Goal: Task Accomplishment & Management: Manage account settings

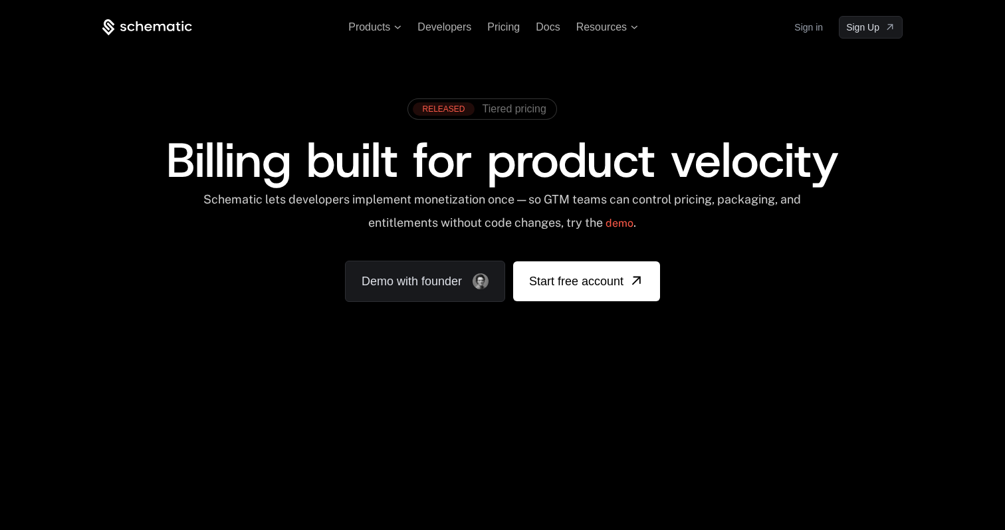
click at [801, 29] on link "Sign in" at bounding box center [808, 27] width 29 height 21
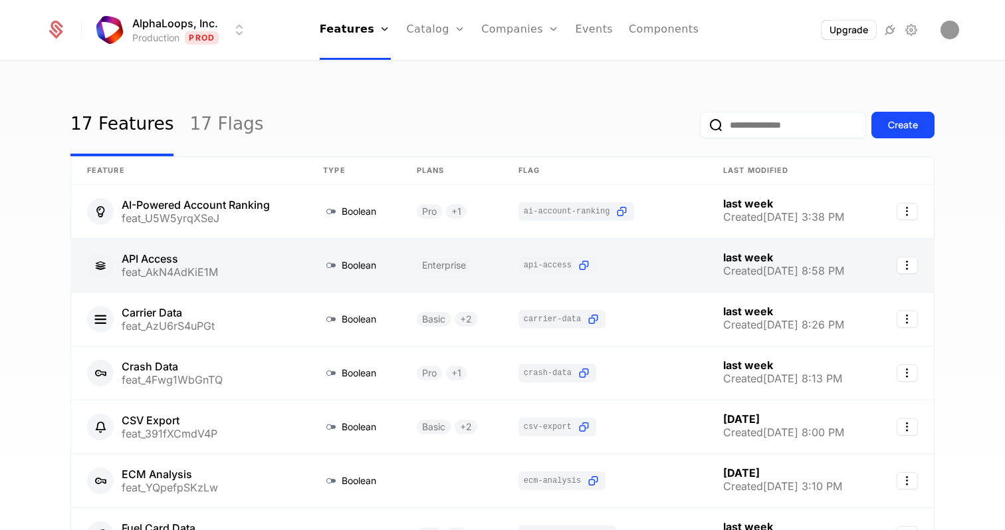
click at [481, 260] on link at bounding box center [452, 265] width 102 height 53
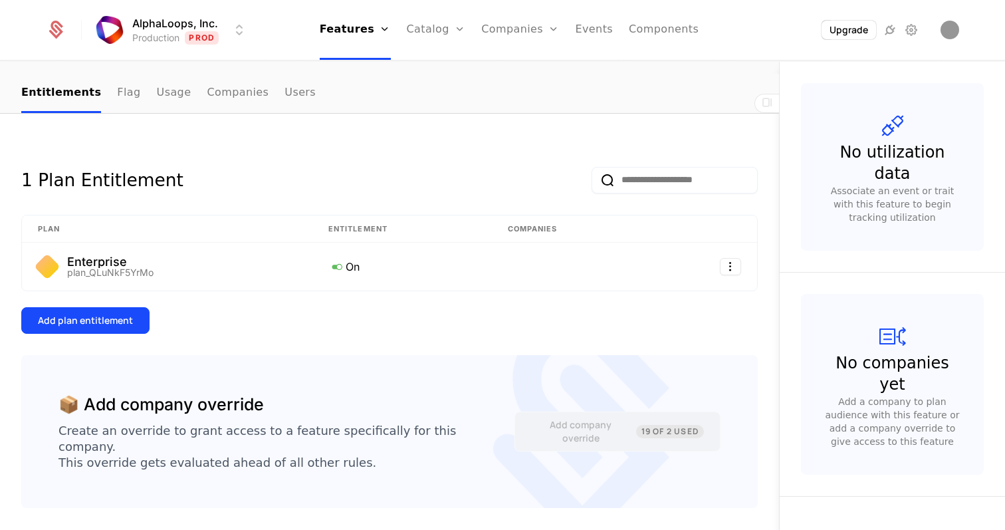
scroll to position [135, 0]
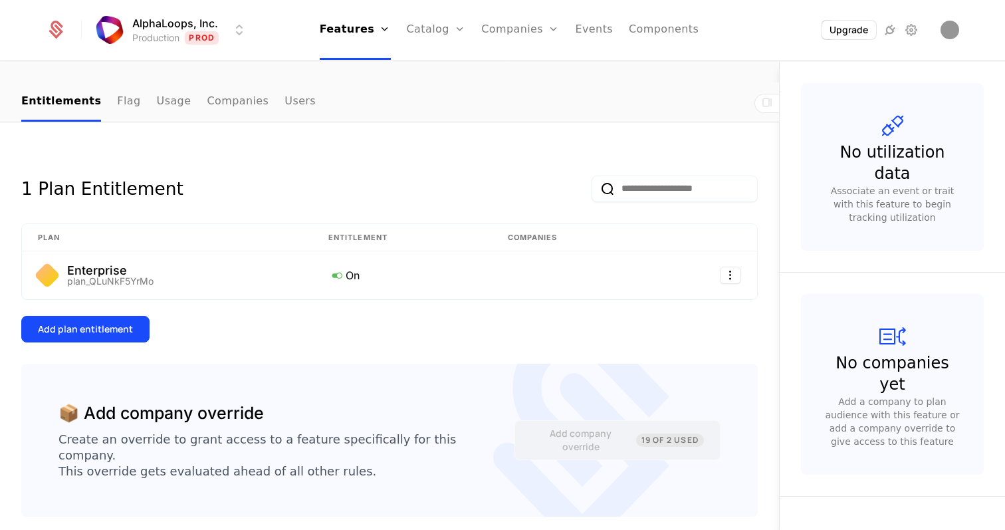
scroll to position [135, 0]
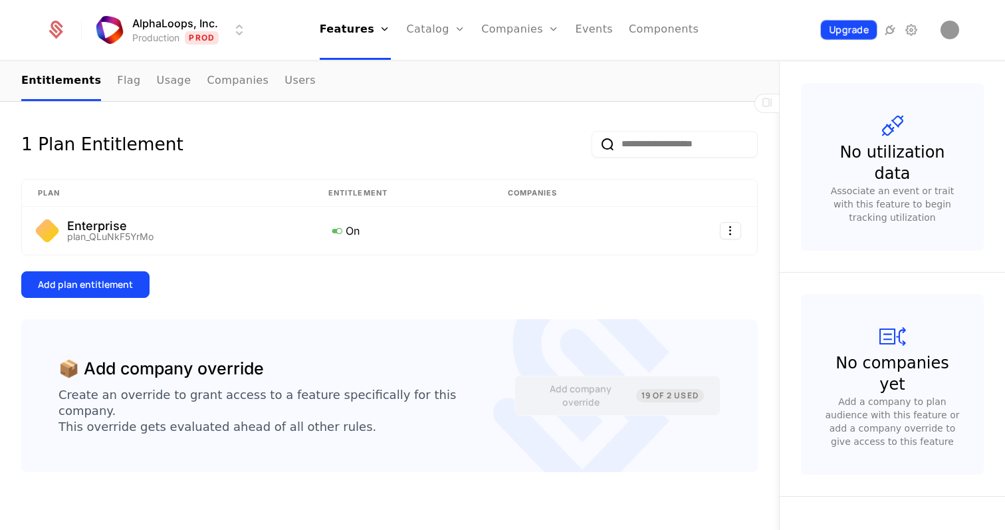
click at [851, 32] on button "Upgrade" at bounding box center [848, 30] width 56 height 19
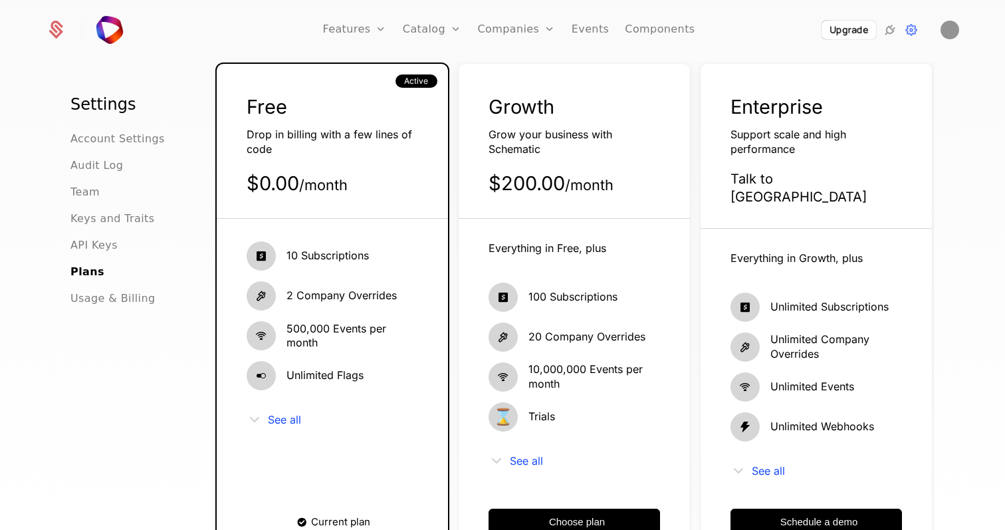
scroll to position [70, 0]
click at [514, 453] on div "See all" at bounding box center [573, 461] width 171 height 16
click at [515, 467] on span "See all" at bounding box center [526, 461] width 33 height 11
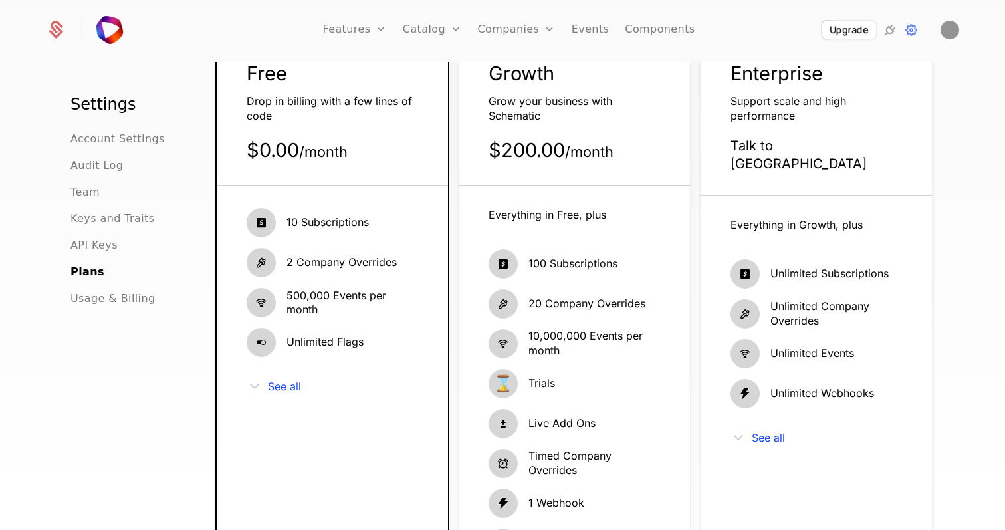
scroll to position [0, 0]
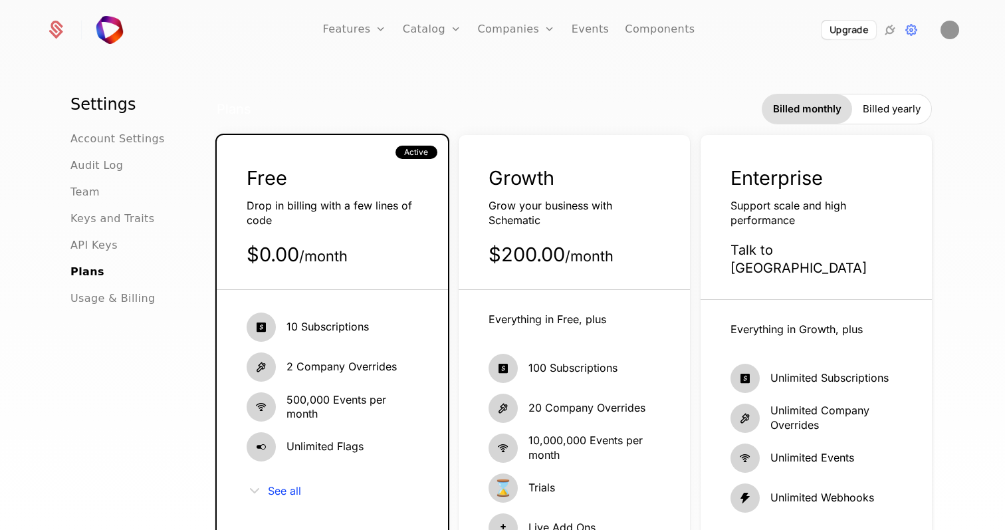
click at [526, 151] on div "Growth Grow your business with Schematic $200.00 / month Everything in Free, pl…" at bounding box center [574, 520] width 231 height 770
click at [276, 109] on div "Plans Billed monthly Billed yearly" at bounding box center [574, 109] width 715 height 31
click at [429, 68] on link "Plans" at bounding box center [453, 73] width 68 height 16
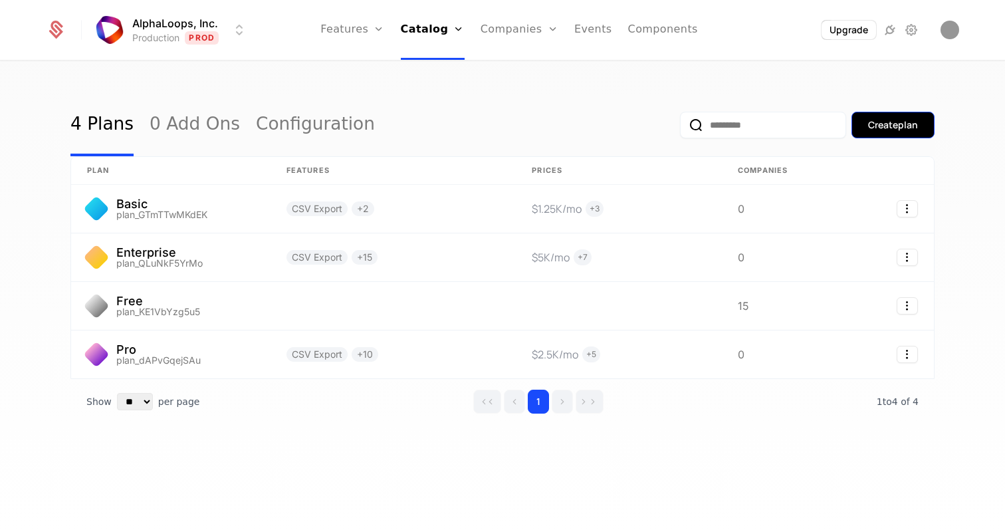
click at [932, 124] on button "Create plan" at bounding box center [892, 125] width 83 height 27
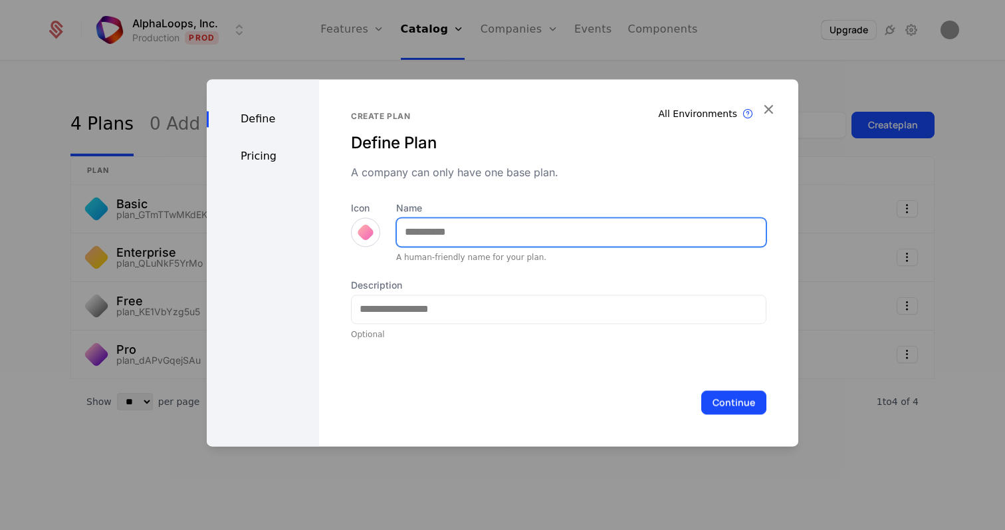
click at [500, 227] on input "Name" at bounding box center [581, 232] width 369 height 28
type input "*********"
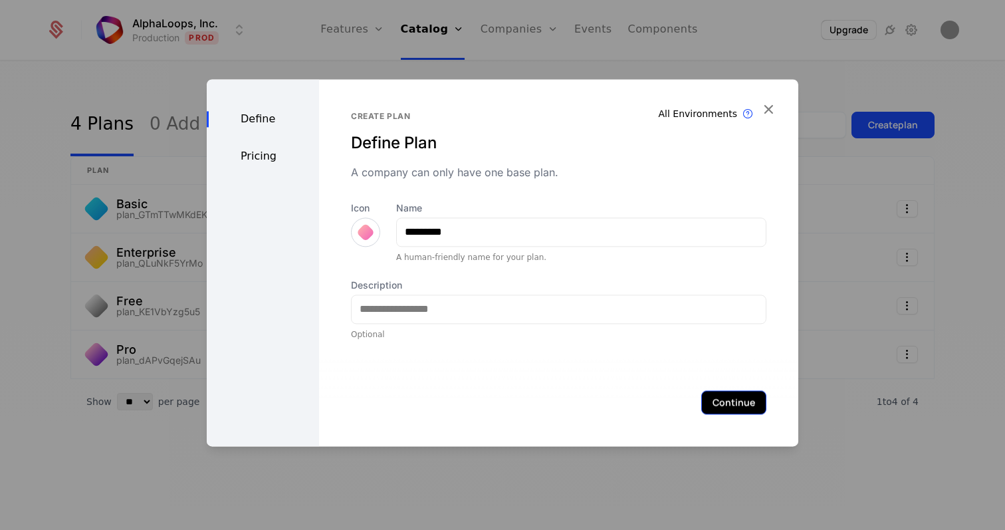
click at [708, 401] on button "Continue" at bounding box center [733, 402] width 65 height 24
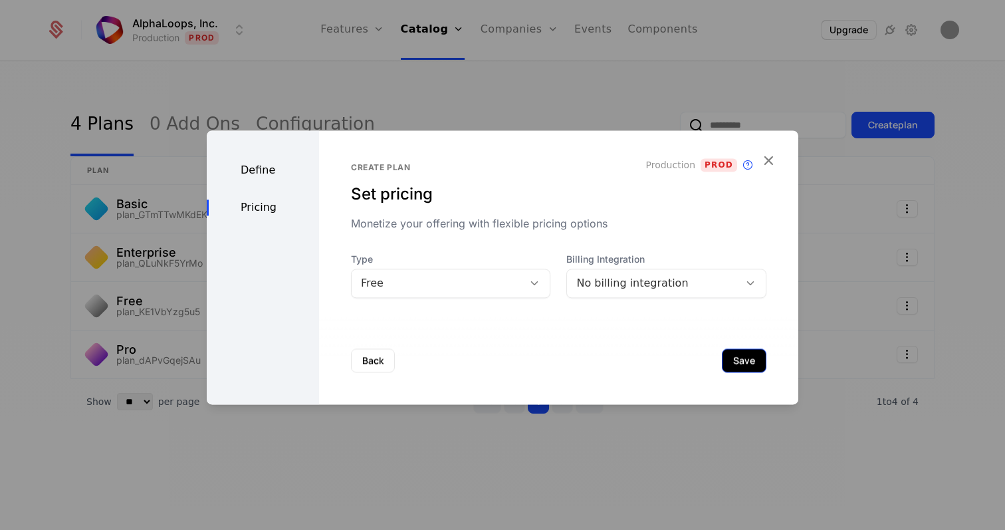
click at [742, 360] on button "Save" at bounding box center [744, 360] width 45 height 24
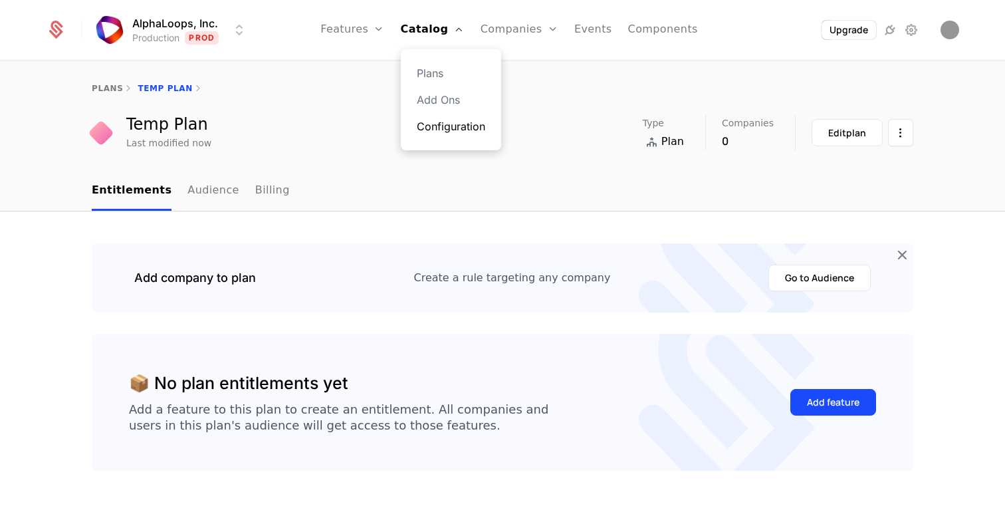
click at [434, 124] on link "Configuration" at bounding box center [451, 126] width 68 height 16
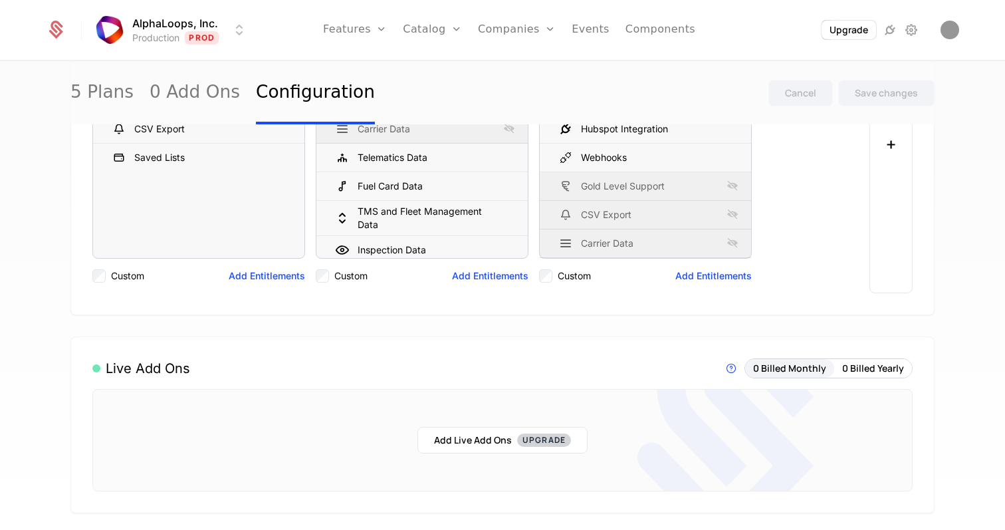
scroll to position [52, 0]
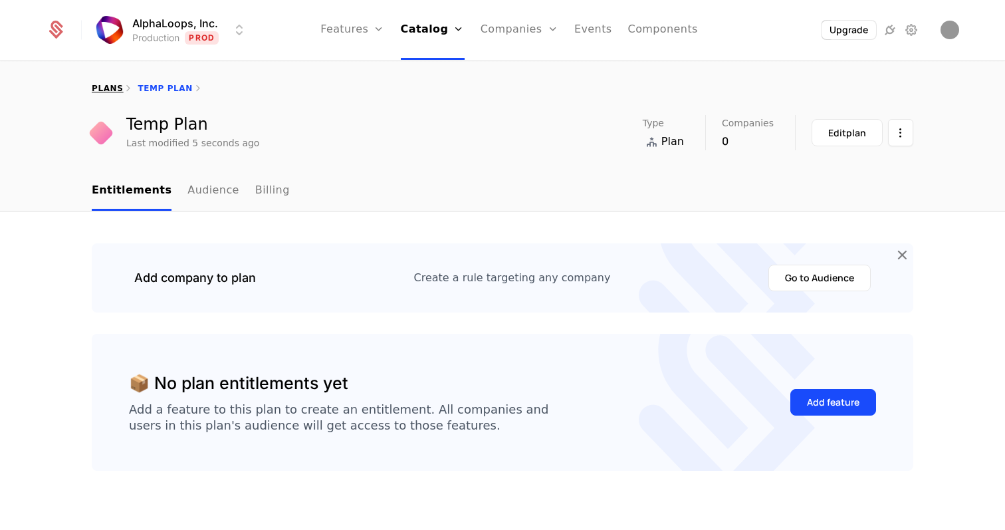
click at [116, 91] on link "plans" at bounding box center [107, 88] width 31 height 9
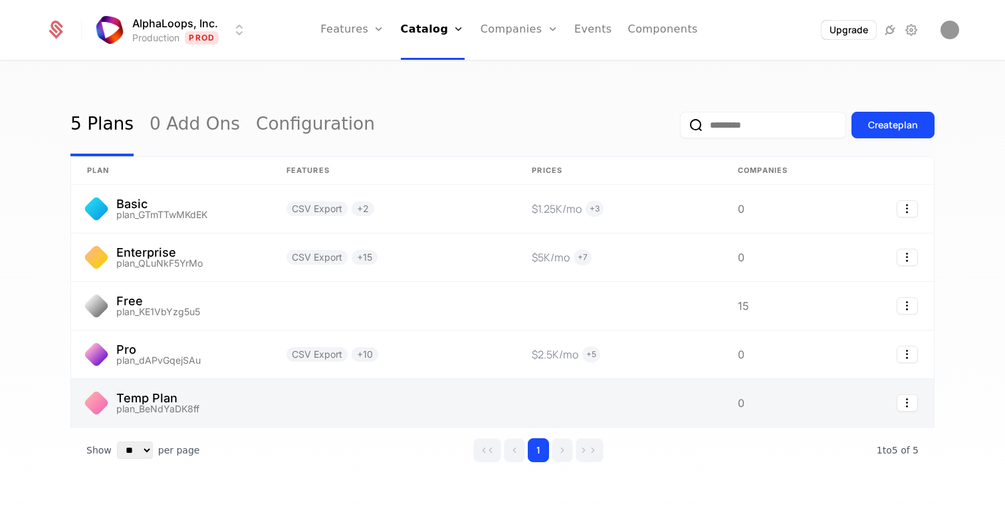
click at [211, 395] on link at bounding box center [170, 403] width 199 height 48
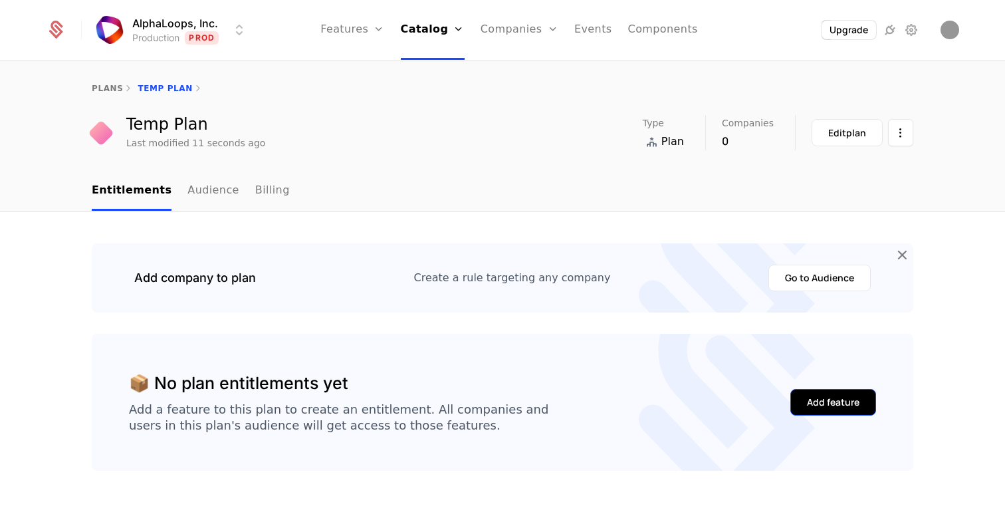
click at [821, 401] on div "Add feature" at bounding box center [833, 401] width 53 height 13
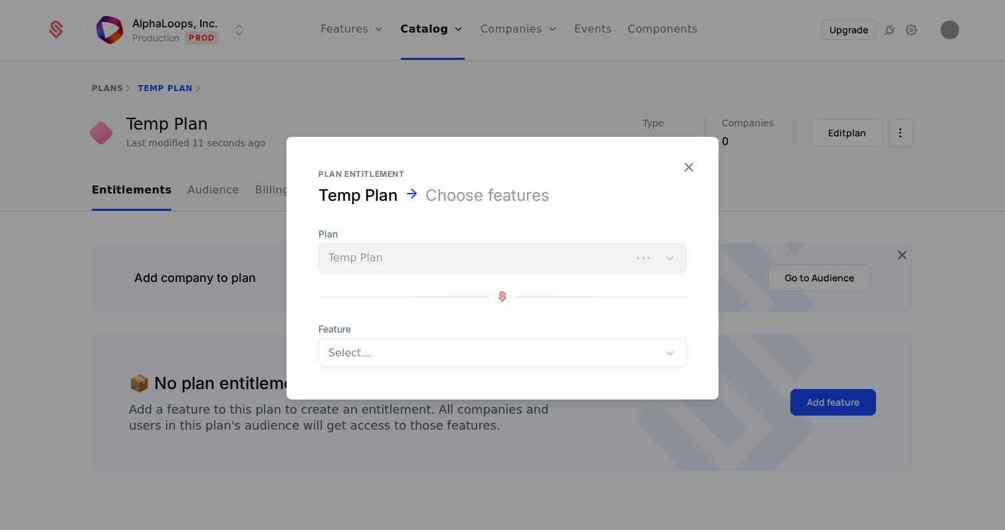
click at [461, 343] on div at bounding box center [490, 352] width 320 height 19
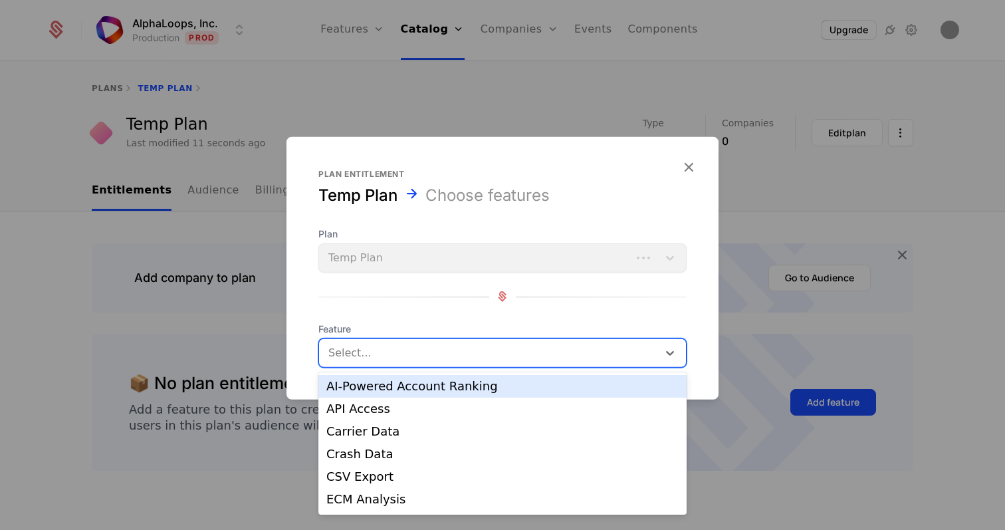
click at [442, 387] on div "AI-Powered Account Ranking" at bounding box center [502, 386] width 352 height 12
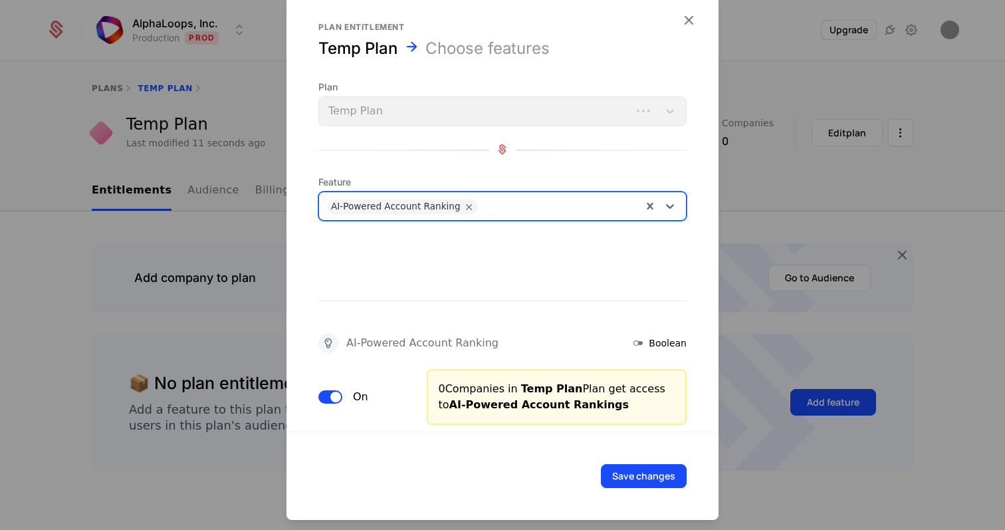
click at [490, 215] on div "AI-Powered Account Ranking" at bounding box center [480, 205] width 323 height 27
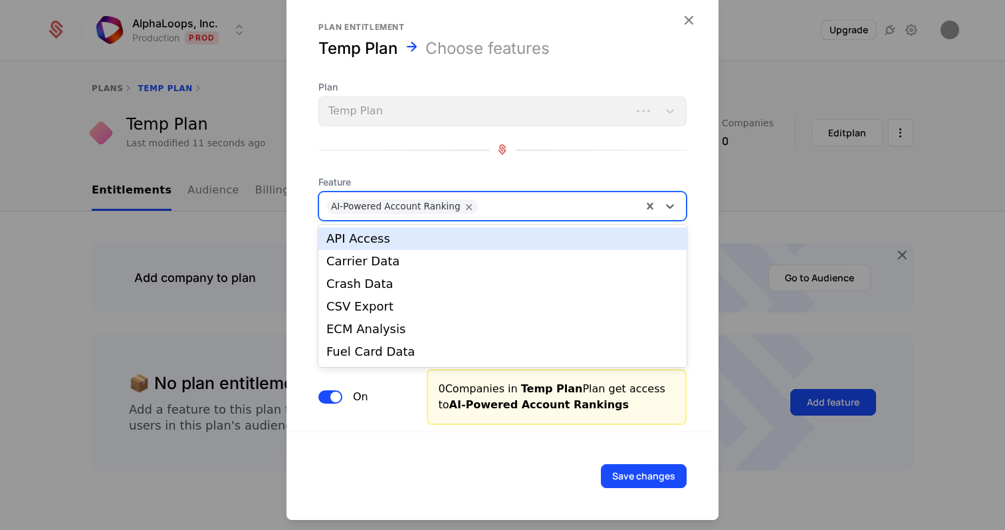
click at [471, 239] on div "API Access" at bounding box center [502, 239] width 352 height 12
click at [570, 215] on div "AI-Powered Account Ranking API Access" at bounding box center [480, 205] width 323 height 27
click at [538, 233] on div "Carrier Data" at bounding box center [502, 239] width 352 height 12
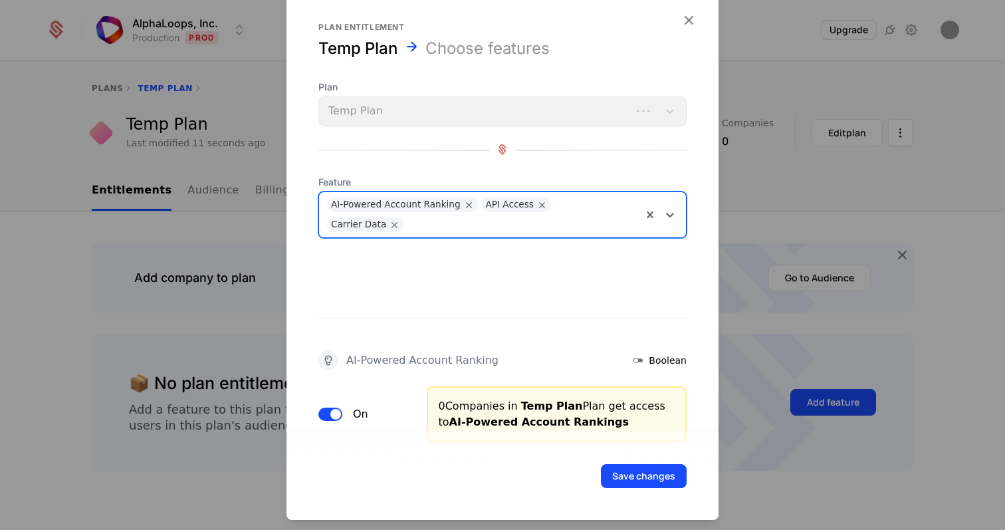
click at [413, 214] on input "text" at bounding box center [411, 222] width 3 height 16
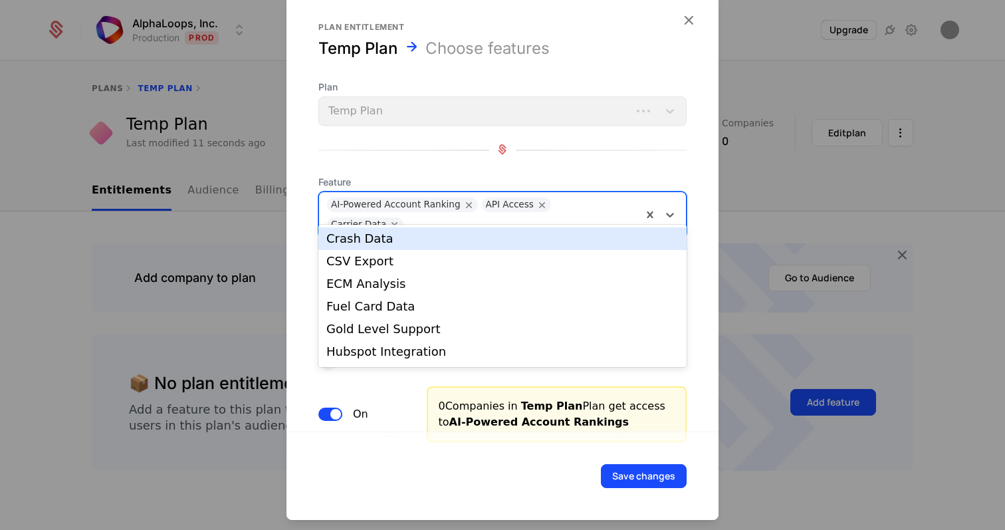
click at [552, 242] on div "Crash Data" at bounding box center [502, 239] width 352 height 12
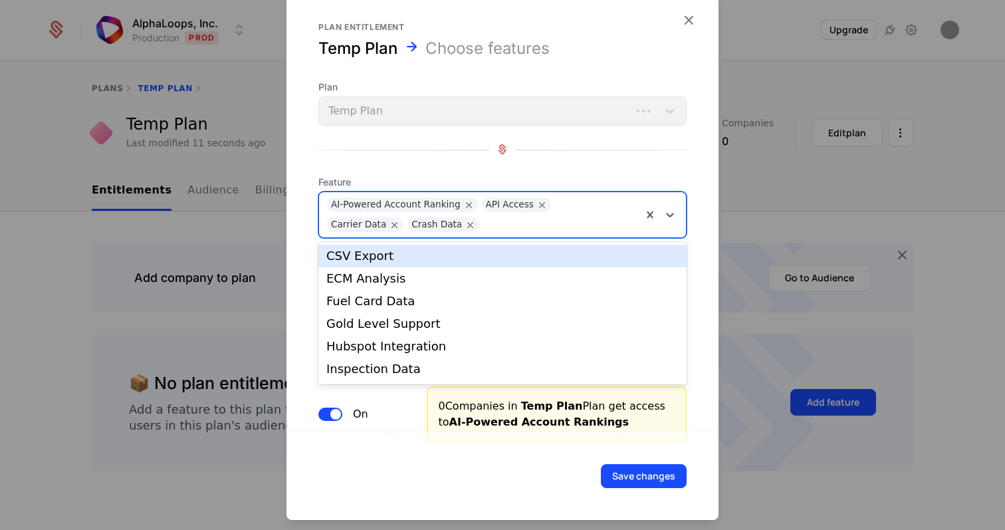
click at [578, 226] on div at bounding box center [560, 222] width 148 height 19
click at [523, 257] on div "CSV Export" at bounding box center [502, 256] width 352 height 12
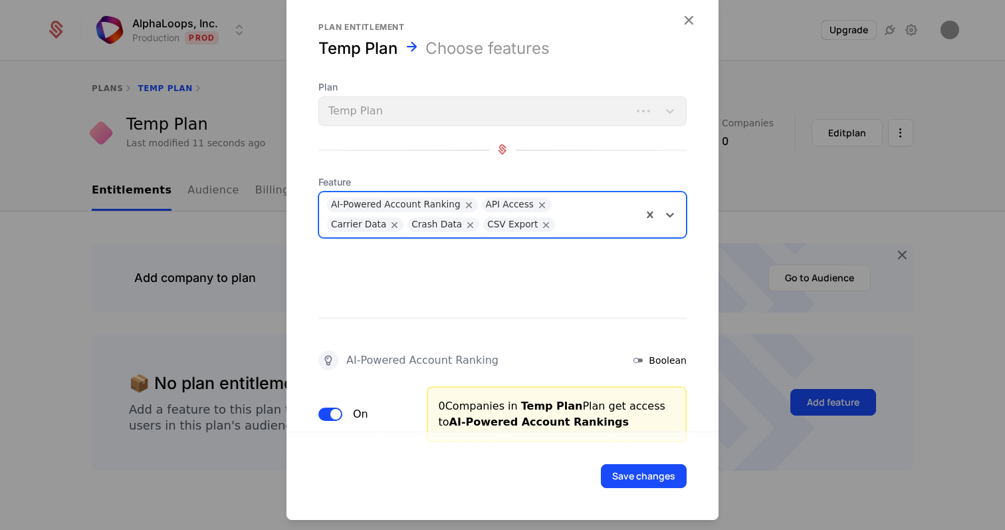
click at [562, 230] on div at bounding box center [598, 222] width 72 height 19
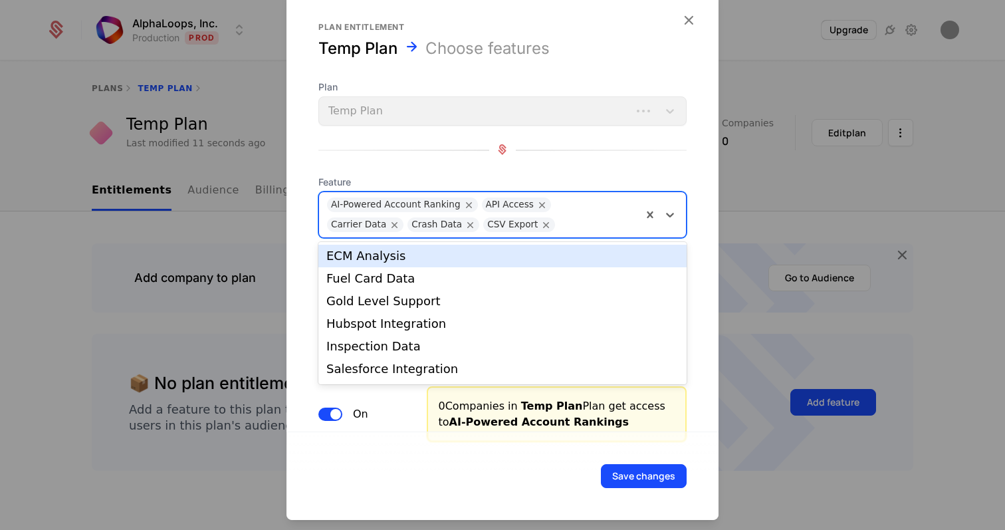
click at [529, 251] on div "ECM Analysis" at bounding box center [502, 256] width 352 height 12
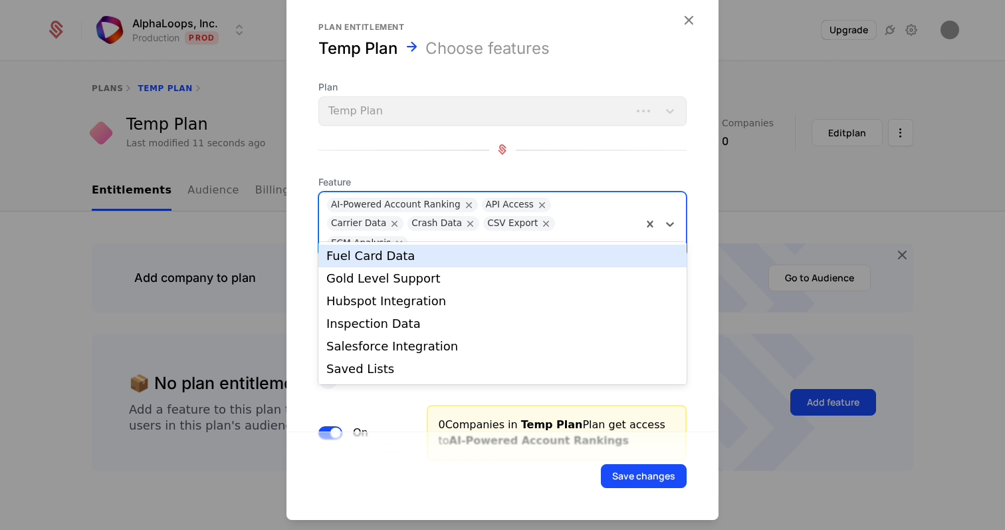
click at [579, 231] on div at bounding box center [524, 240] width 219 height 19
click at [545, 270] on div "Gold Level Support" at bounding box center [502, 278] width 368 height 23
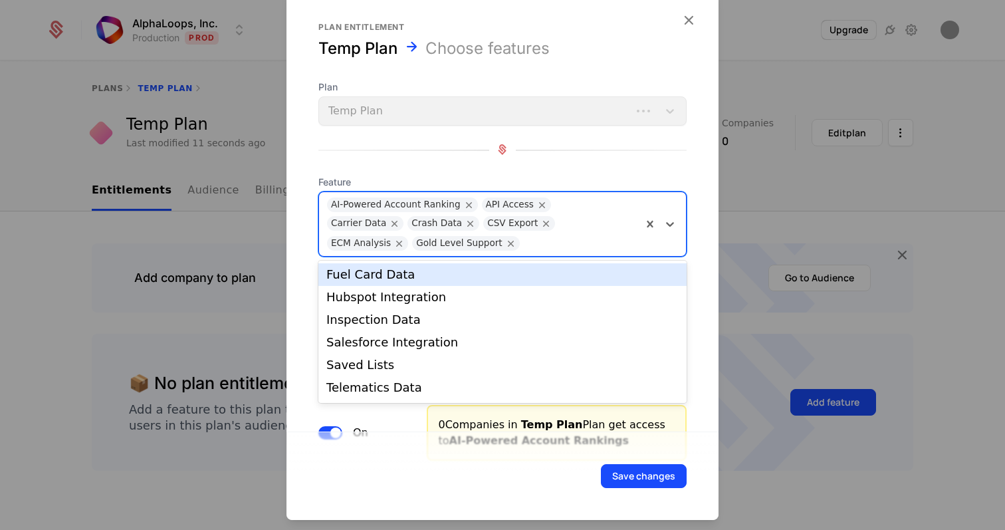
click at [562, 235] on div at bounding box center [580, 240] width 108 height 19
click at [534, 271] on div "Fuel Card Data" at bounding box center [502, 275] width 352 height 12
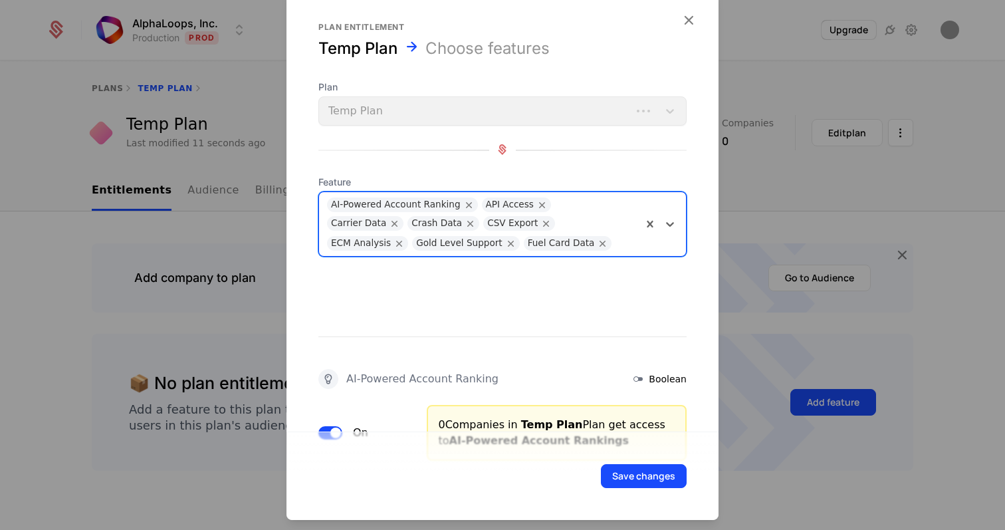
click at [618, 247] on div at bounding box center [626, 240] width 16 height 19
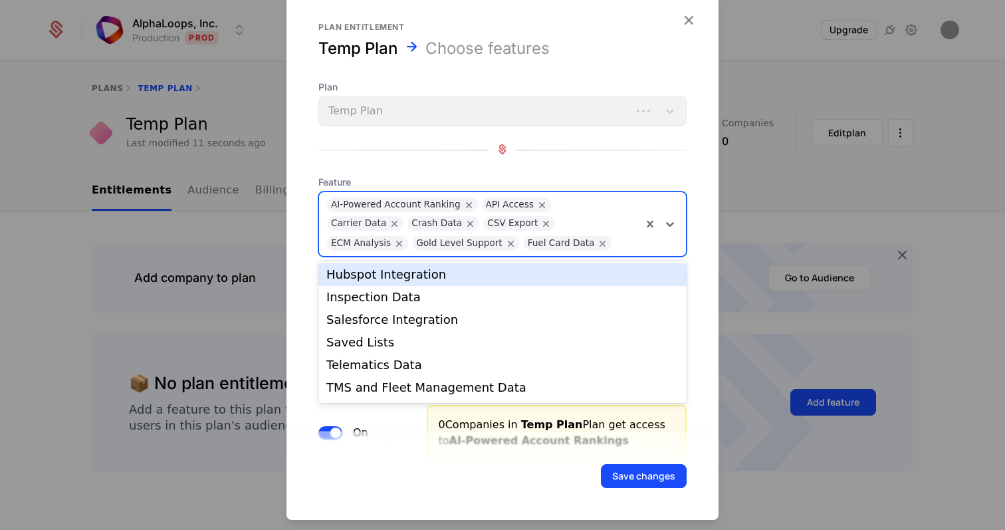
click at [538, 269] on div "Hubspot Integration" at bounding box center [502, 275] width 352 height 12
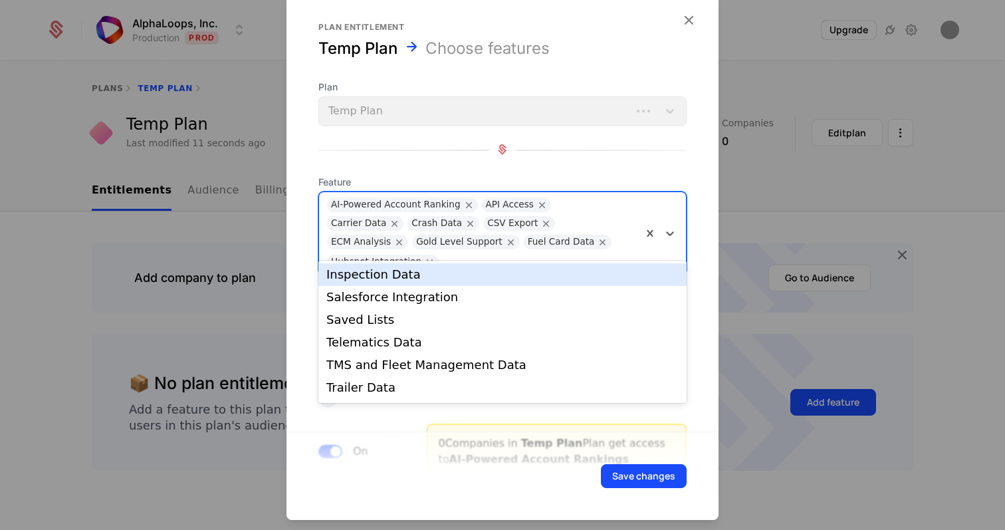
click at [449, 251] on input "text" at bounding box center [446, 259] width 3 height 16
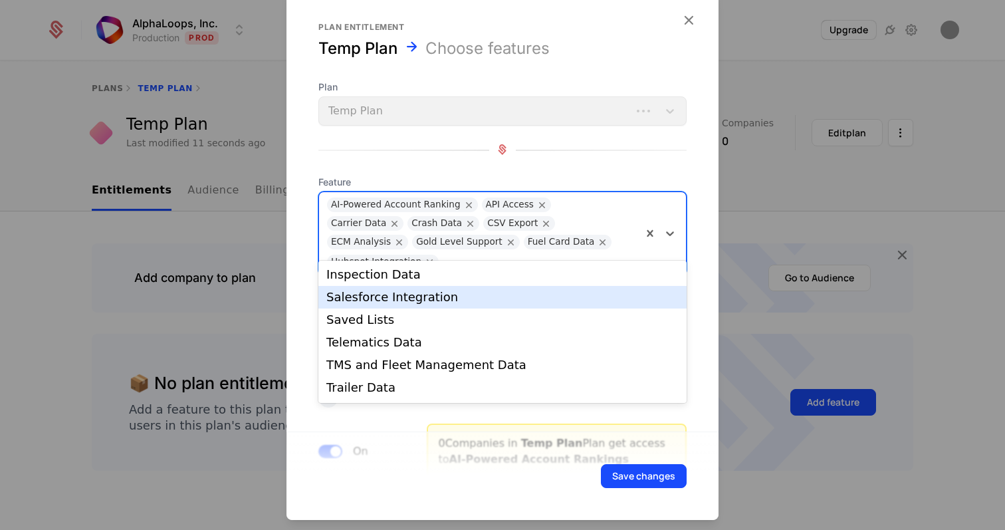
click at [579, 286] on div "Salesforce Integration" at bounding box center [502, 297] width 368 height 23
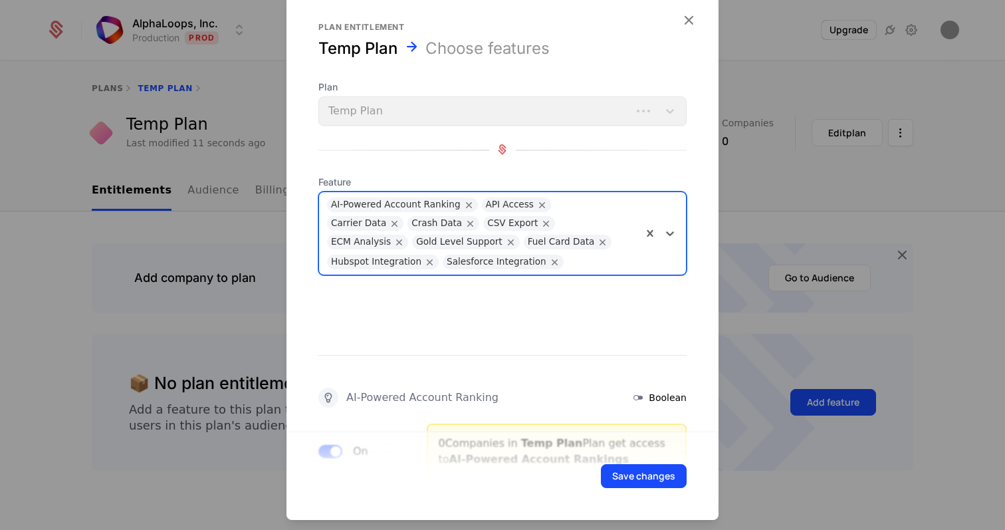
click at [605, 263] on div at bounding box center [602, 259] width 64 height 19
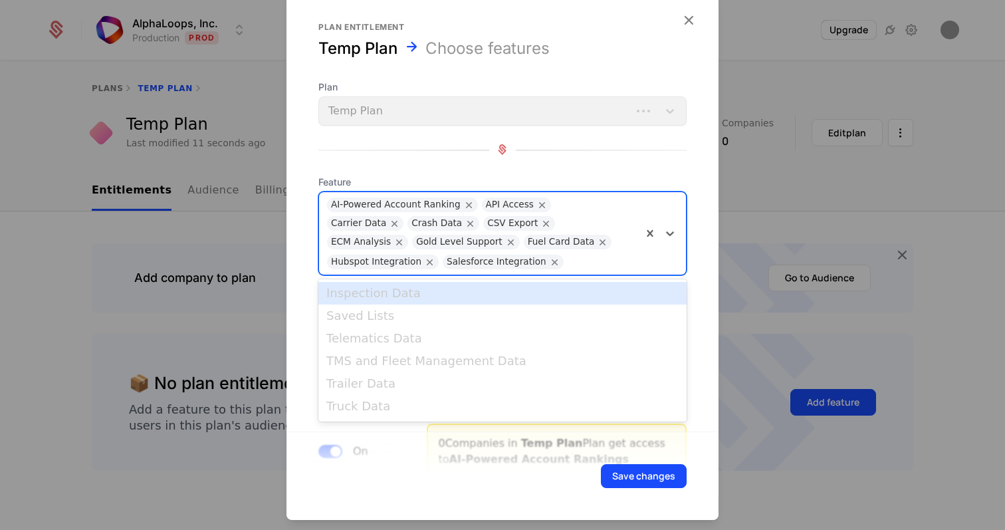
click at [513, 304] on div "Inspection Data" at bounding box center [502, 293] width 368 height 23
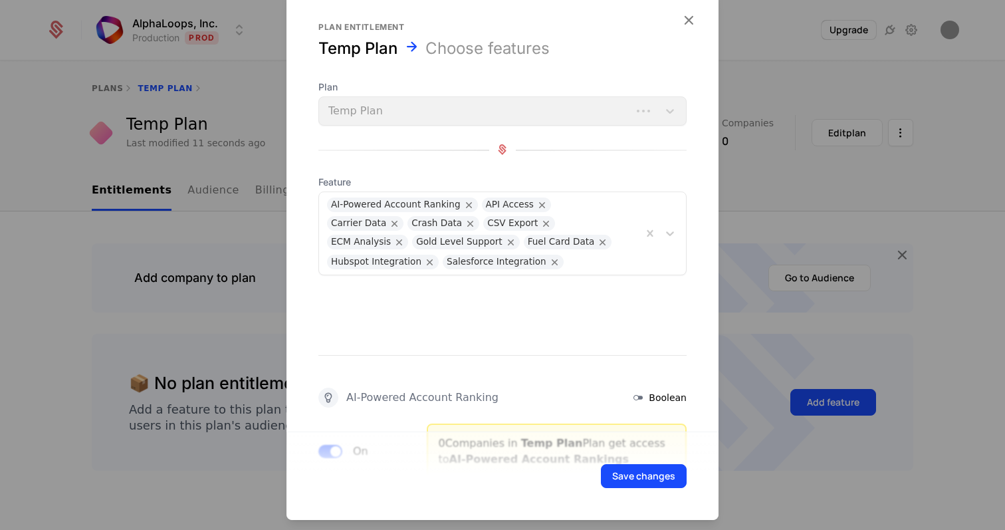
click at [496, 475] on div "Save changes" at bounding box center [502, 475] width 368 height 24
click at [480, 269] on div "AI-Powered Account Ranking API Access Carrier Data Crash Data CSV Export ECM An…" at bounding box center [480, 232] width 323 height 82
click at [655, 471] on button "Save changes" at bounding box center [644, 475] width 86 height 24
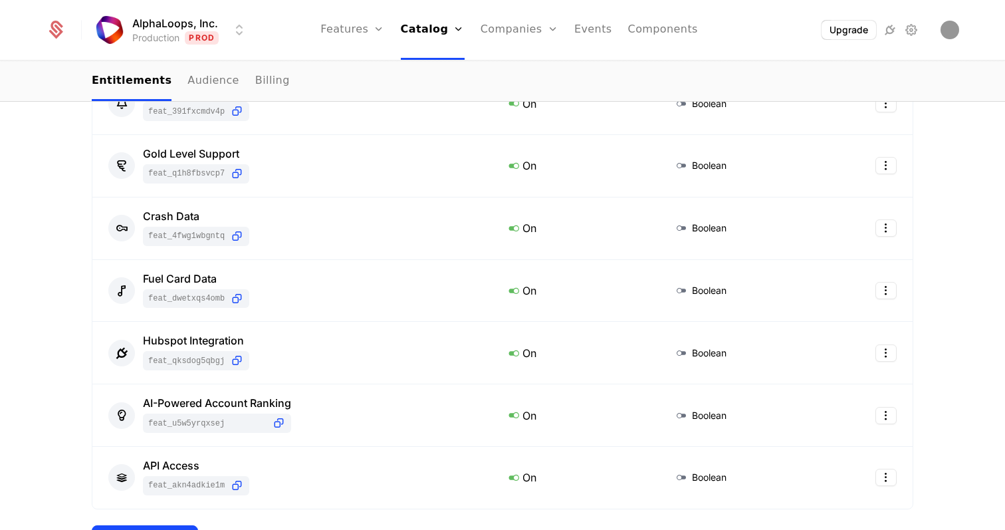
scroll to position [615, 0]
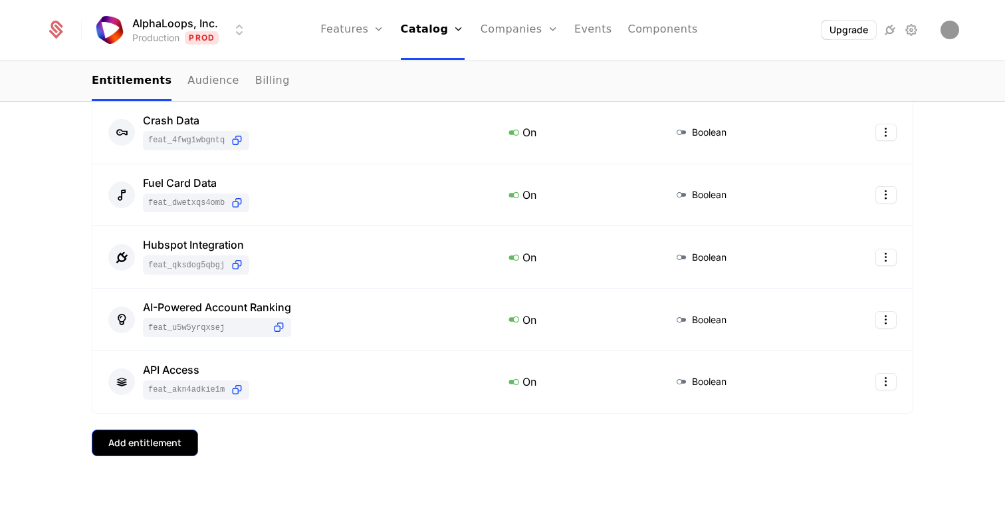
click at [114, 441] on div "Add entitlement" at bounding box center [144, 442] width 73 height 13
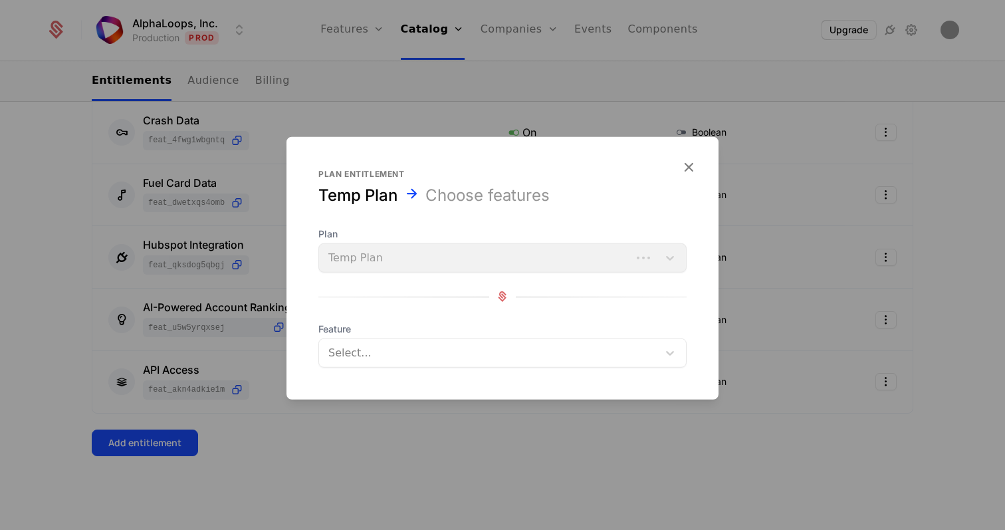
click at [480, 351] on div at bounding box center [490, 352] width 320 height 19
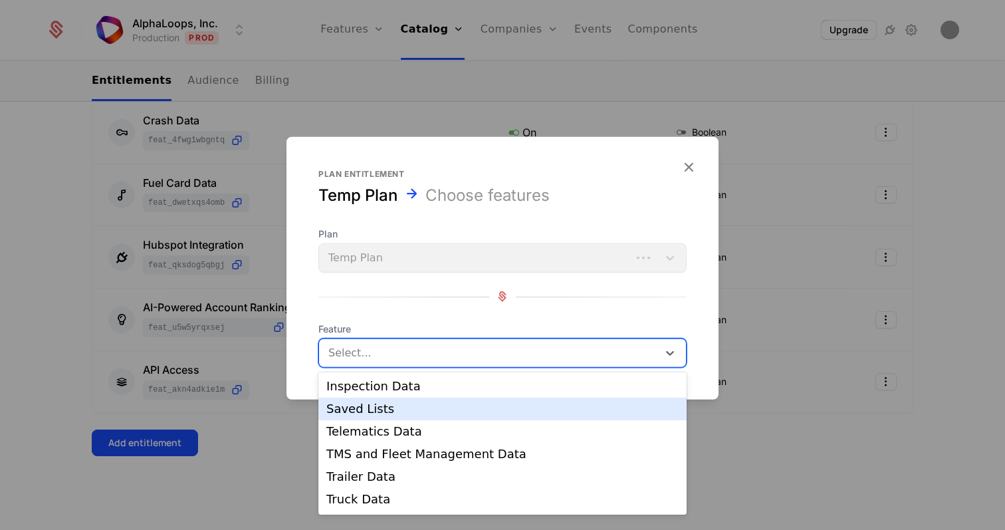
click at [469, 410] on div "Saved Lists" at bounding box center [502, 409] width 352 height 12
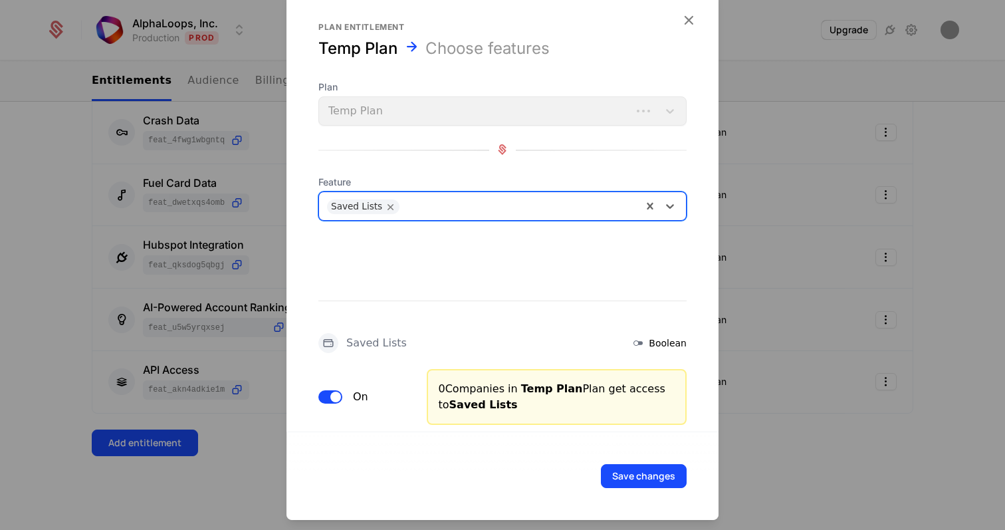
click at [481, 199] on div at bounding box center [520, 204] width 228 height 19
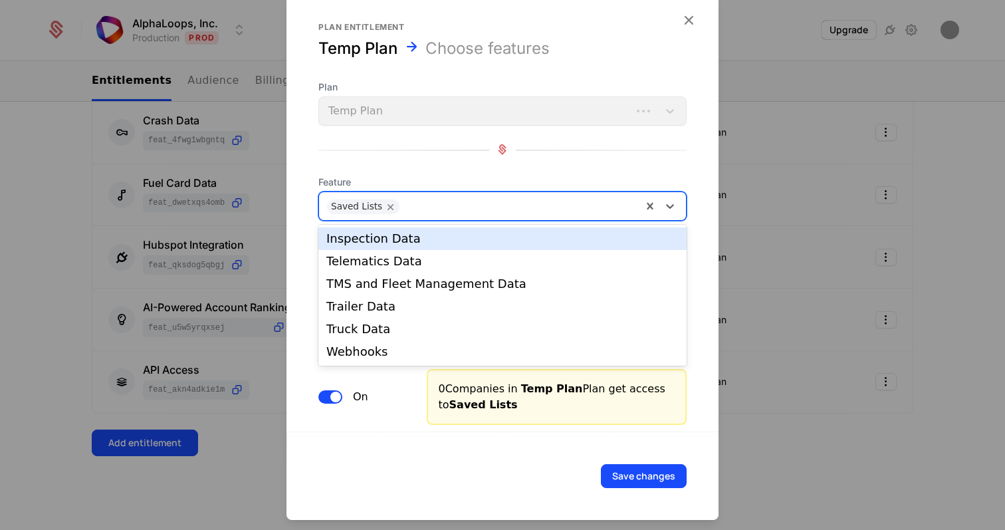
click at [450, 239] on div "Inspection Data" at bounding box center [502, 239] width 352 height 12
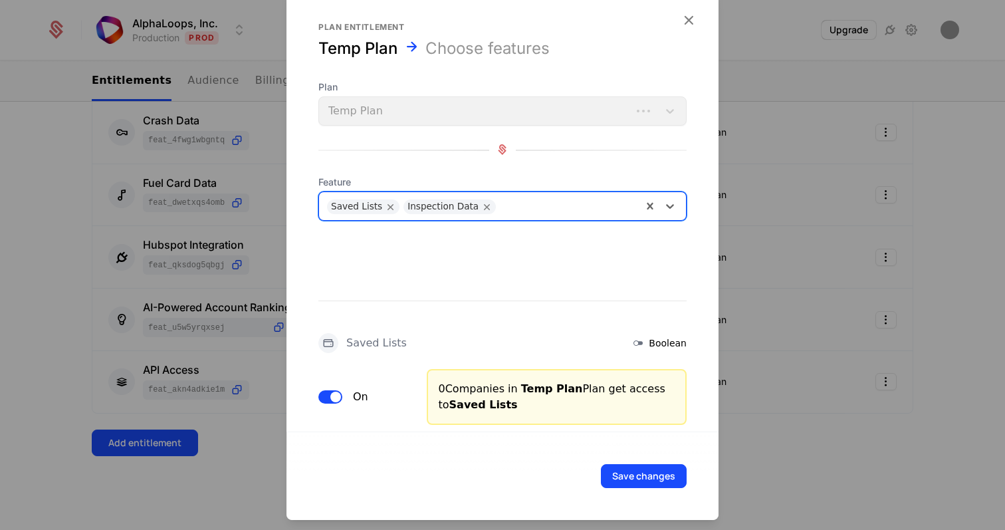
click at [512, 205] on div at bounding box center [568, 204] width 132 height 19
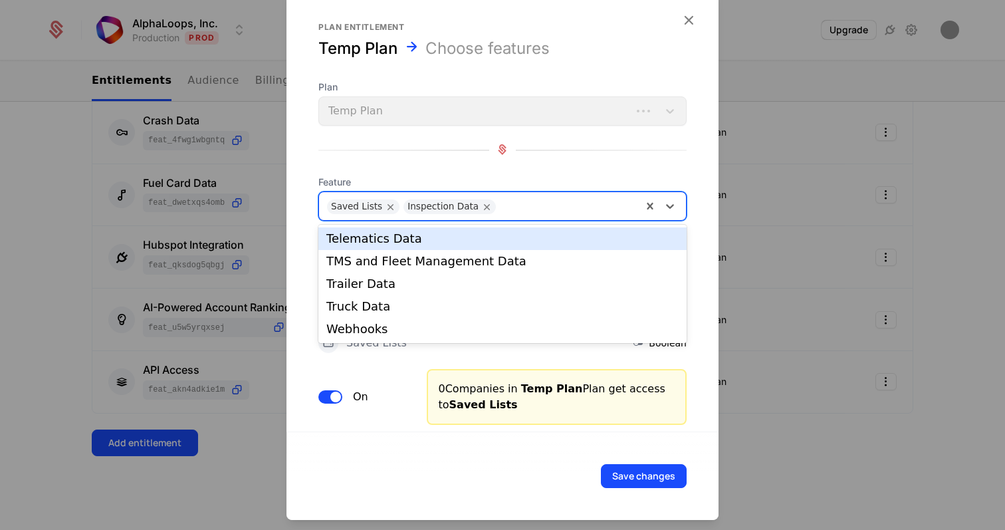
click at [489, 231] on div "Telematics Data" at bounding box center [502, 238] width 368 height 23
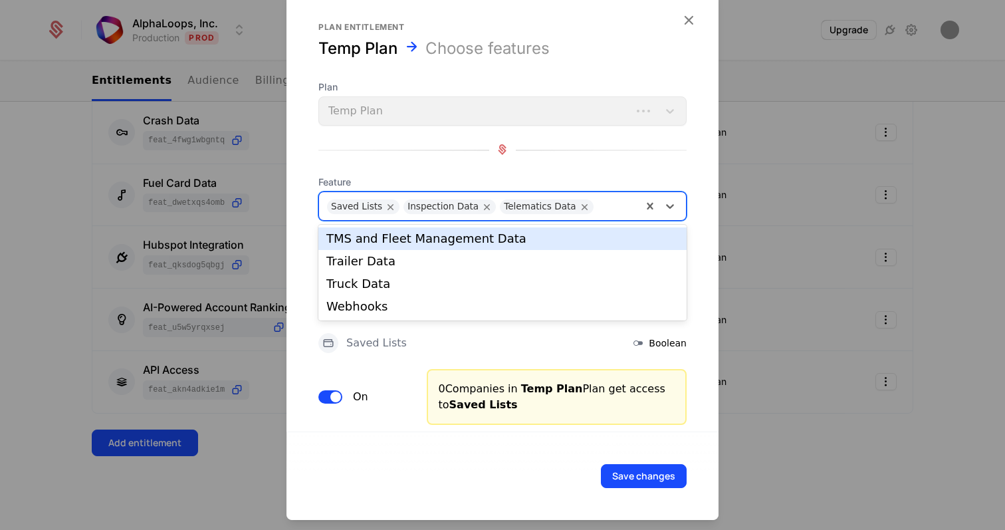
click at [600, 203] on div at bounding box center [617, 204] width 34 height 19
click at [570, 232] on div "TMS and Fleet Management Data" at bounding box center [502, 238] width 368 height 23
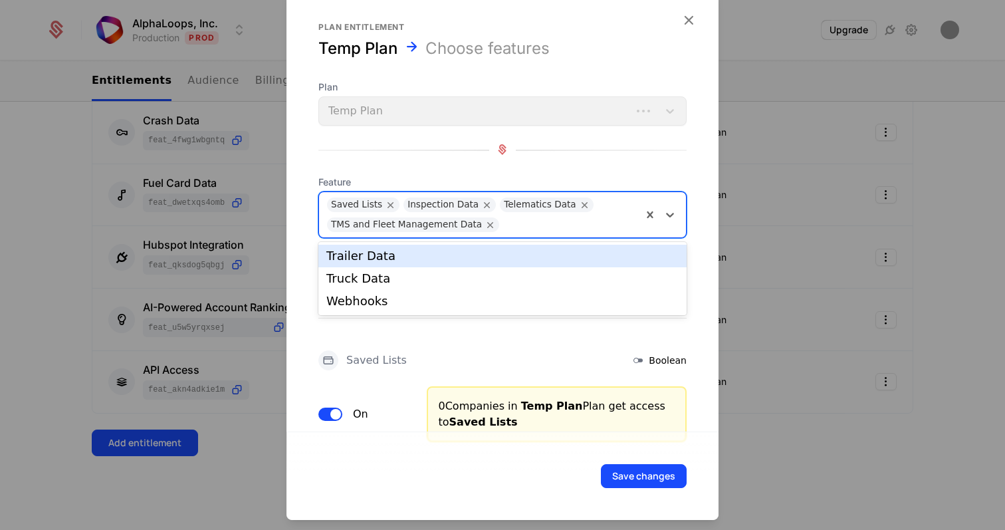
click at [608, 223] on div at bounding box center [570, 222] width 128 height 19
click at [518, 256] on div "Trailer Data" at bounding box center [502, 256] width 352 height 12
click at [589, 235] on div "Saved Lists Inspection Data Telematics Data TMS and Fleet Management Data Trail…" at bounding box center [480, 213] width 323 height 45
click at [547, 257] on div "Truck Data" at bounding box center [502, 256] width 352 height 12
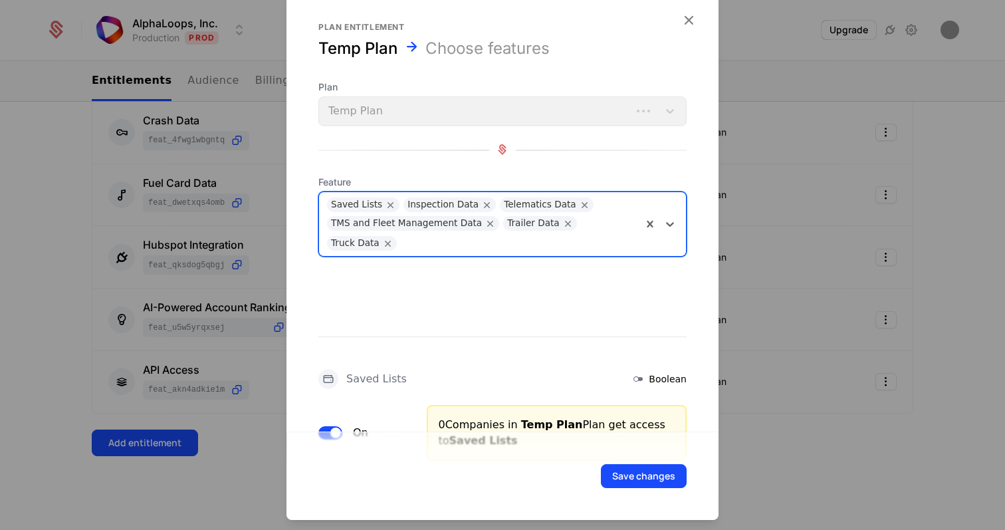
click at [599, 243] on div at bounding box center [518, 240] width 231 height 19
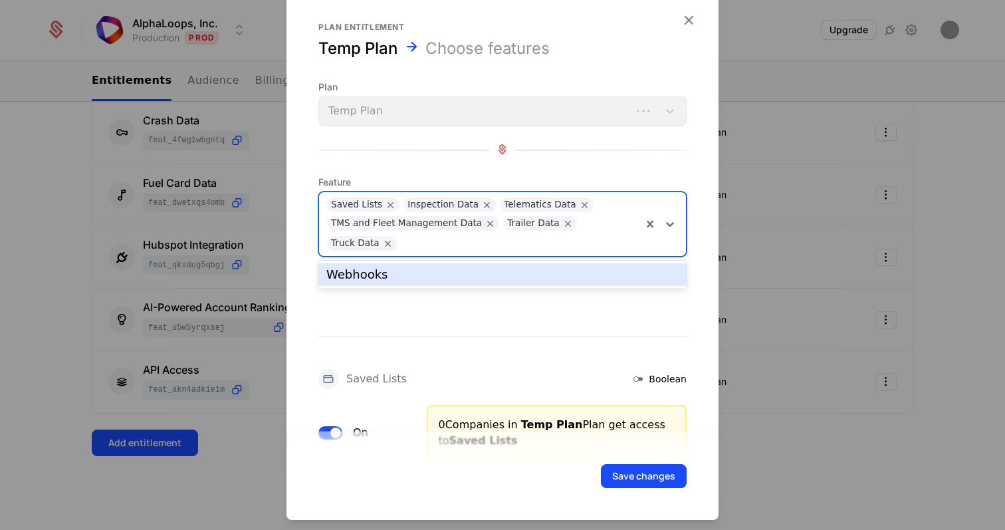
click at [496, 280] on div "Webhooks" at bounding box center [502, 275] width 352 height 12
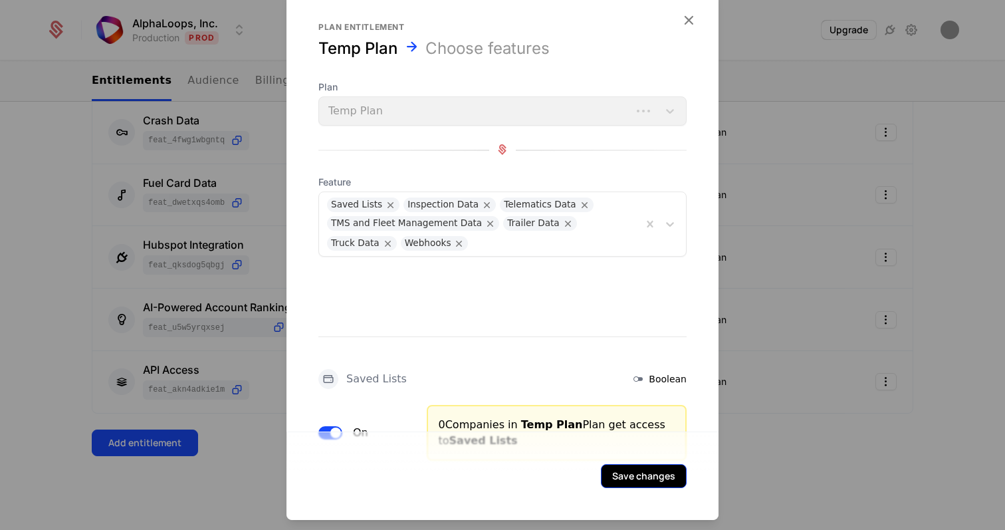
click at [656, 480] on button "Save changes" at bounding box center [644, 475] width 86 height 24
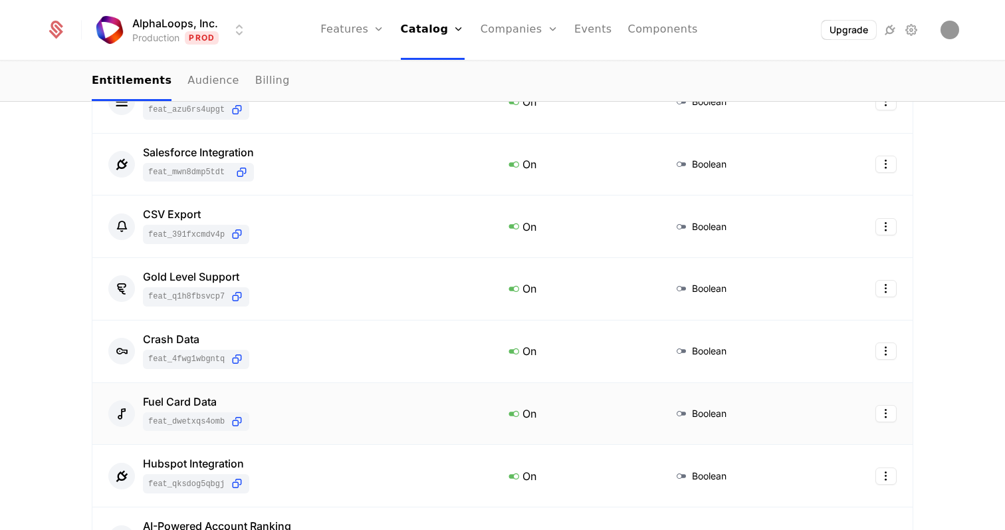
scroll to position [0, 0]
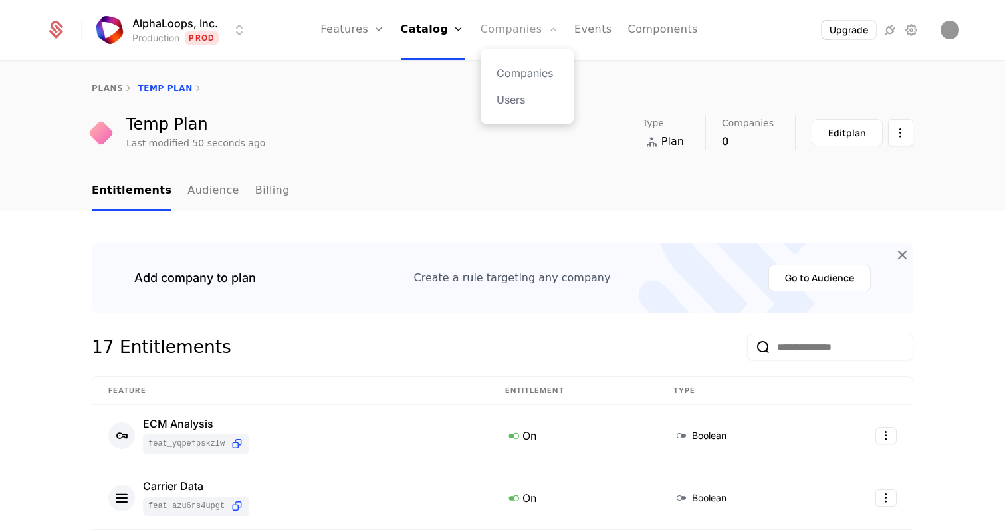
click at [491, 33] on link "Companies" at bounding box center [520, 30] width 78 height 60
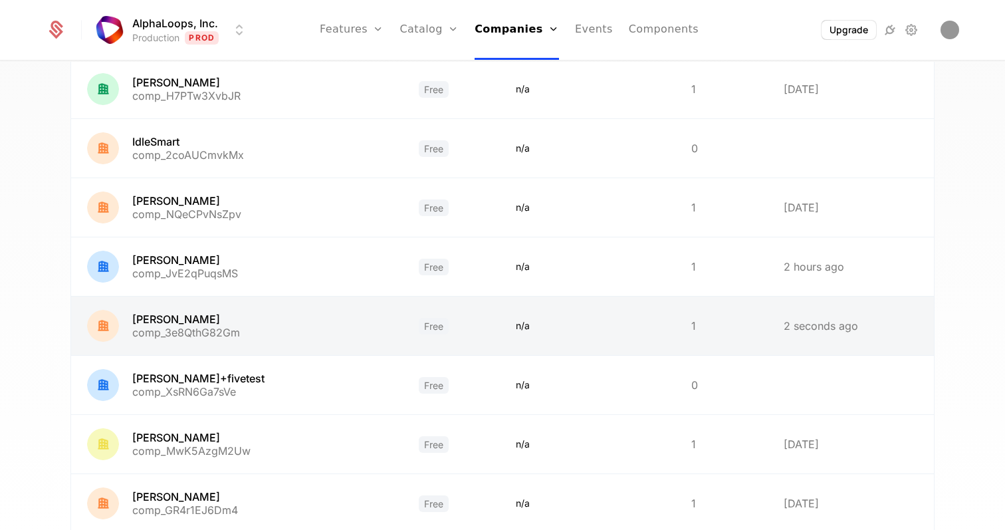
scroll to position [201, 0]
click at [355, 322] on link at bounding box center [237, 324] width 332 height 58
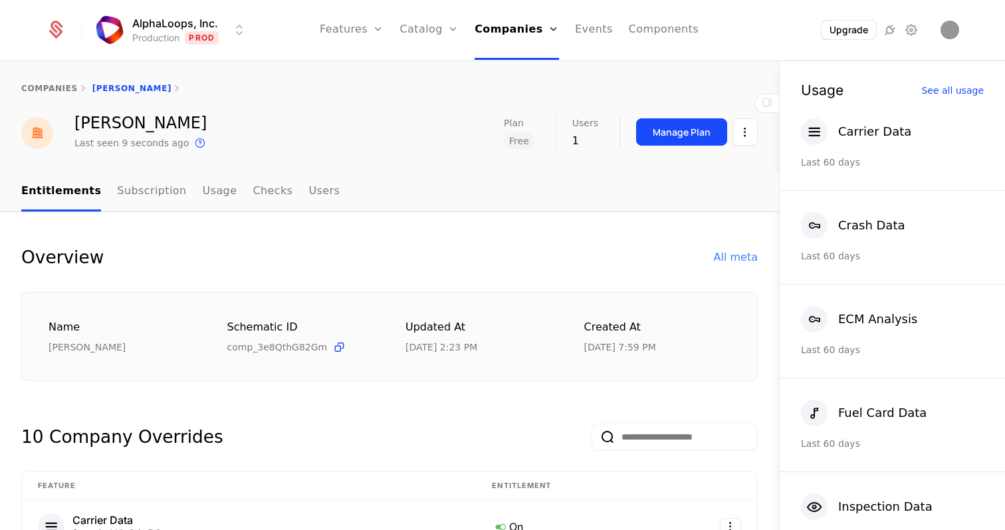
click at [677, 146] on div "Manage Plan" at bounding box center [697, 132] width 122 height 34
click at [686, 138] on div "Manage Plan" at bounding box center [682, 132] width 58 height 13
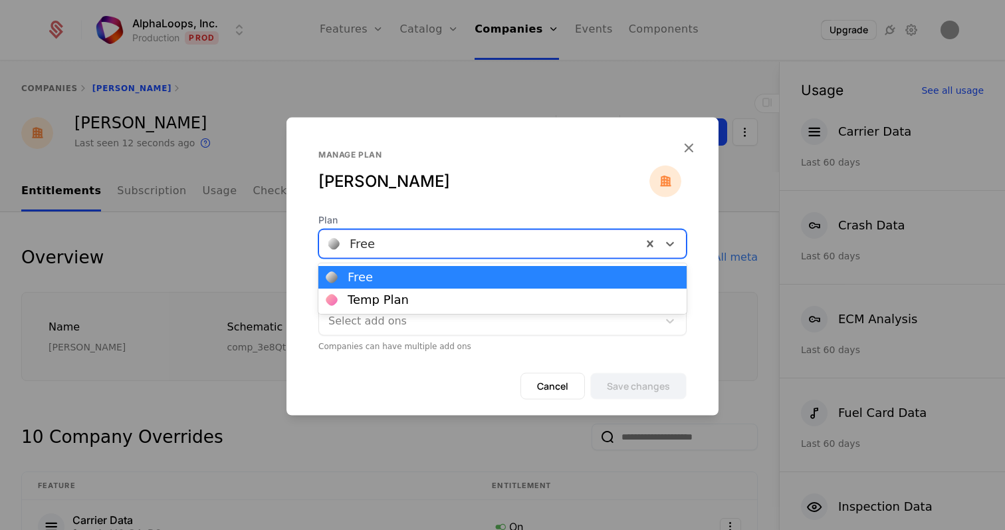
click at [532, 243] on div at bounding box center [480, 243] width 304 height 19
click at [500, 298] on div "Temp Plan" at bounding box center [502, 300] width 352 height 12
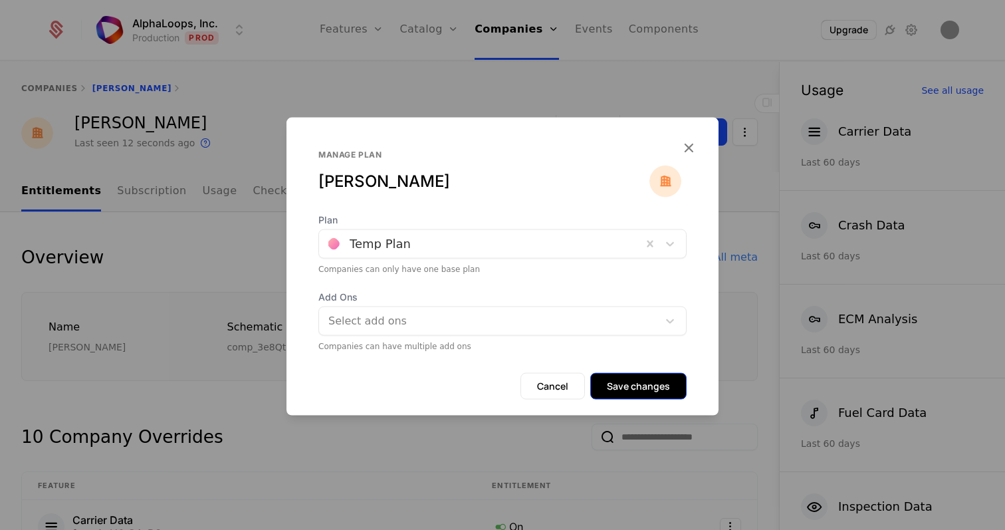
click at [669, 387] on button "Save changes" at bounding box center [638, 385] width 96 height 27
